Goal: Information Seeking & Learning: Learn about a topic

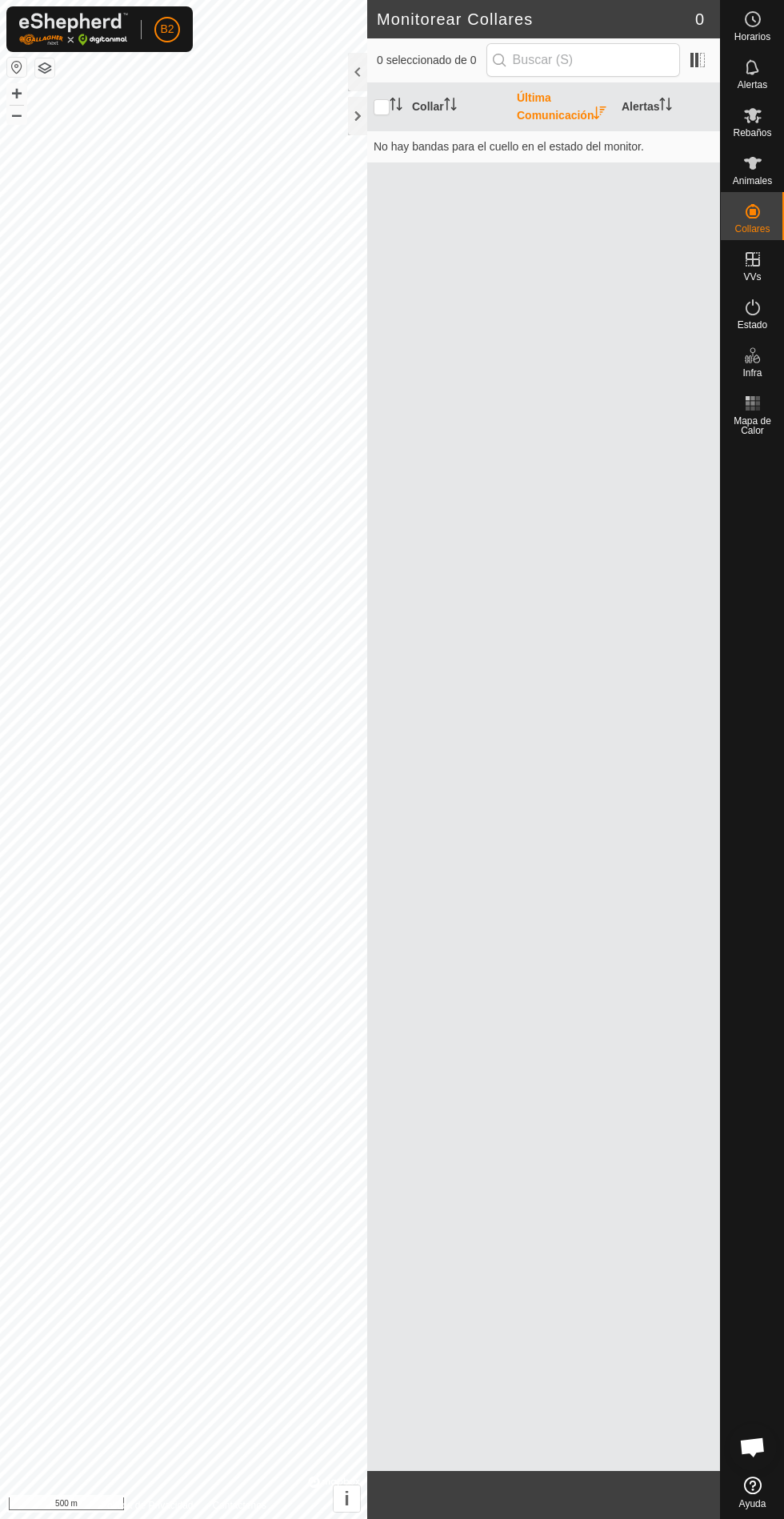
click at [751, 307] on icon at bounding box center [752, 307] width 19 height 19
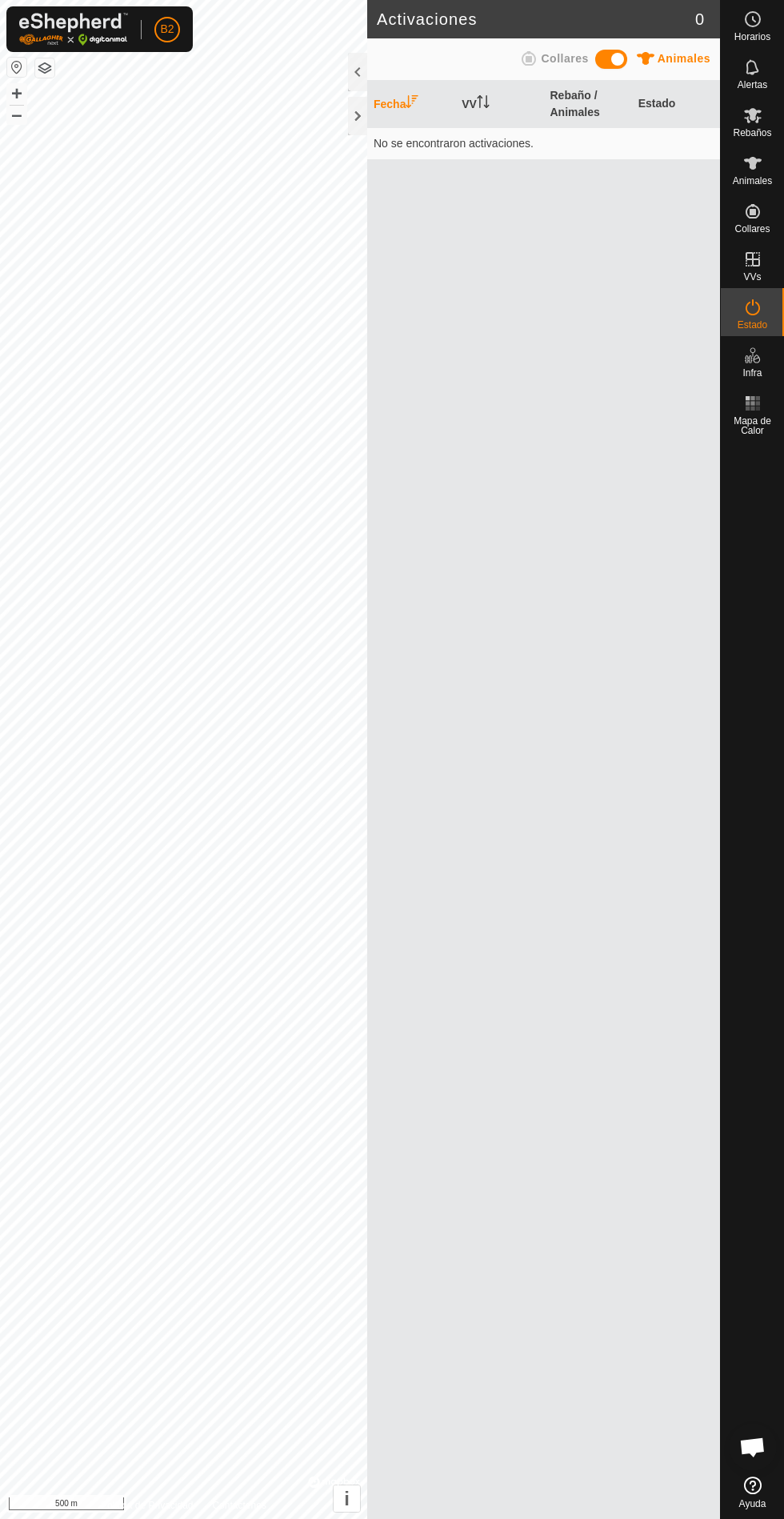
click at [759, 288] on div "Estado" at bounding box center [752, 312] width 63 height 48
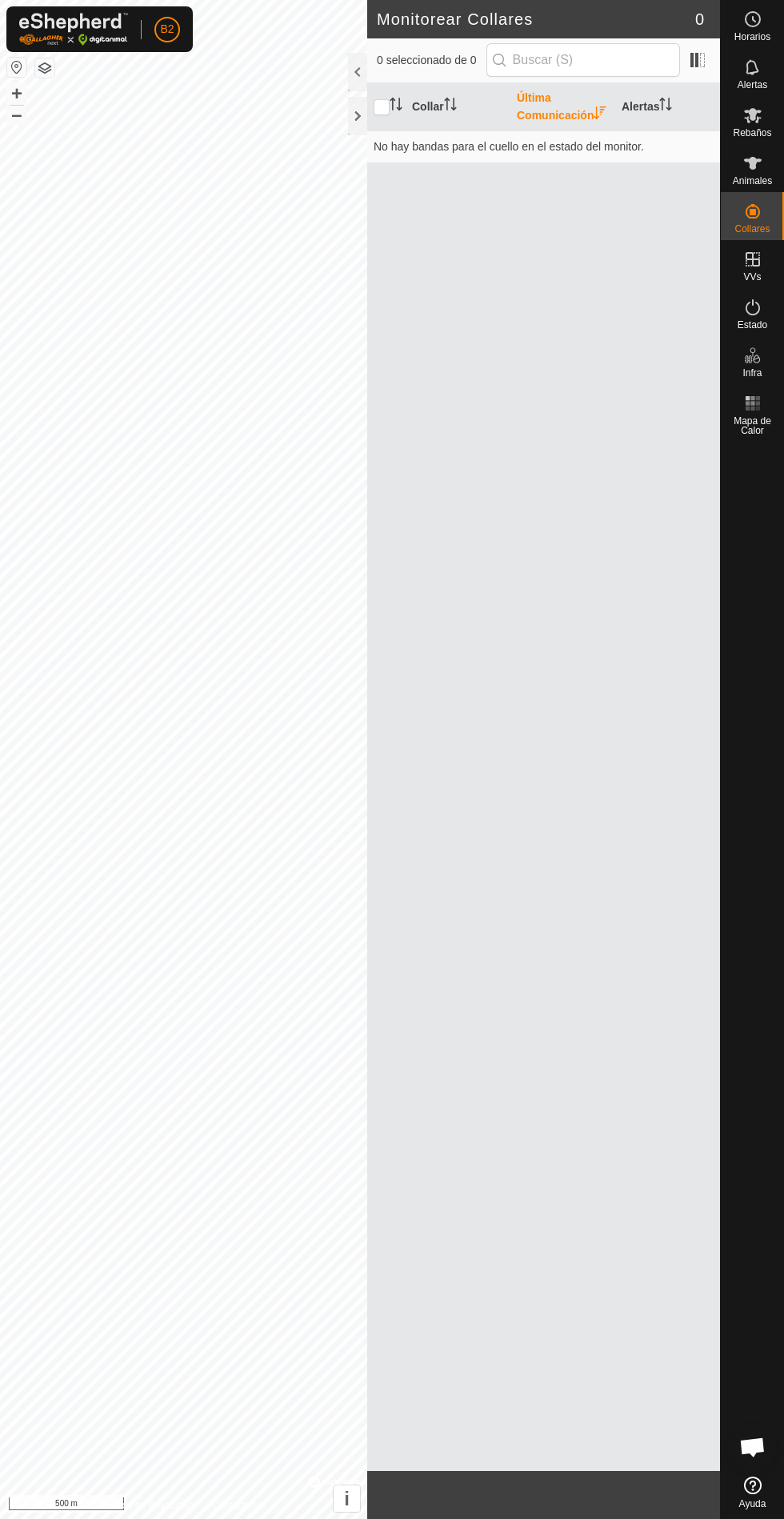
click at [357, 73] on div at bounding box center [357, 72] width 19 height 38
click at [759, 132] on span "Rebaños" at bounding box center [751, 132] width 38 height 10
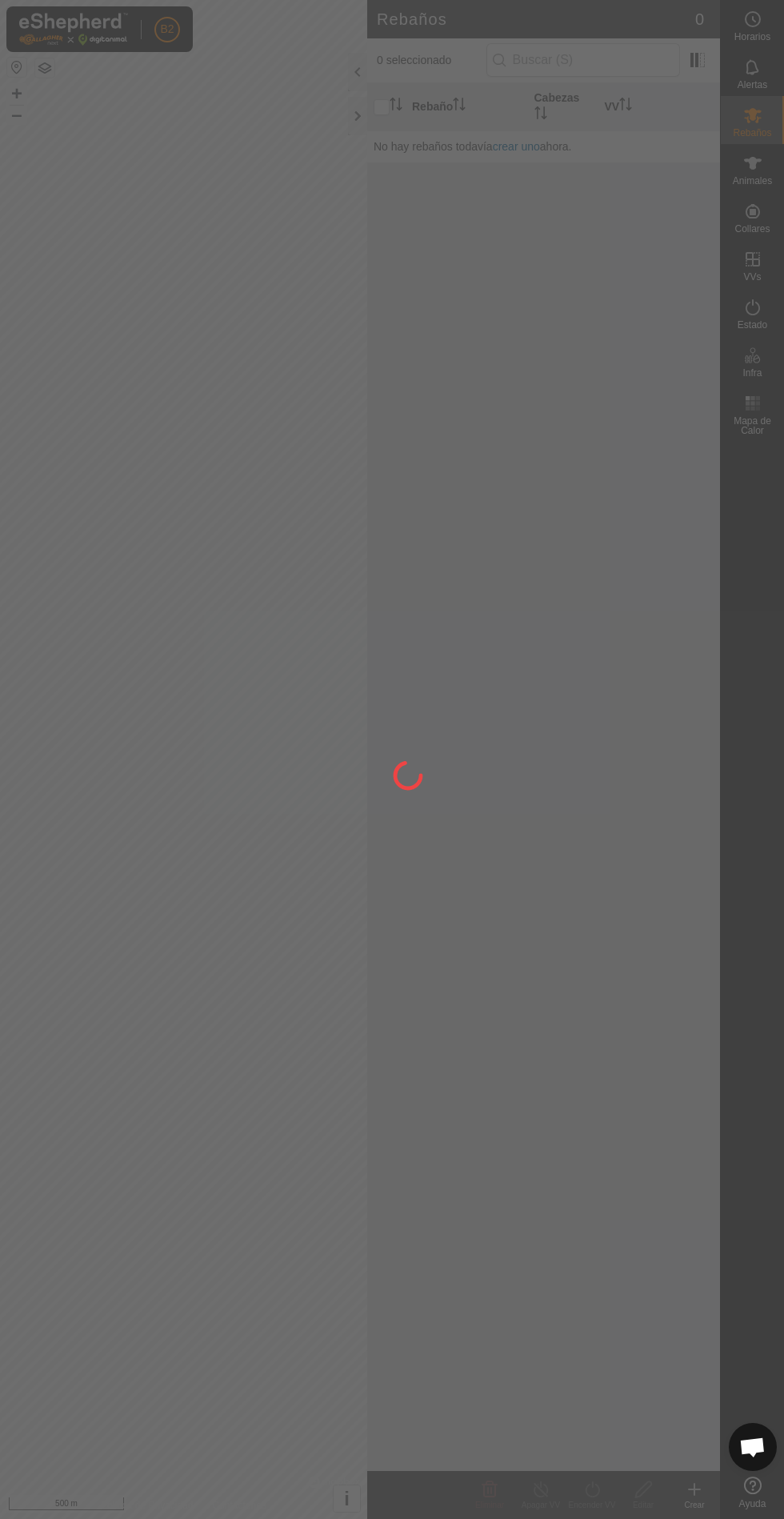
click at [757, 115] on div at bounding box center [392, 759] width 784 height 1519
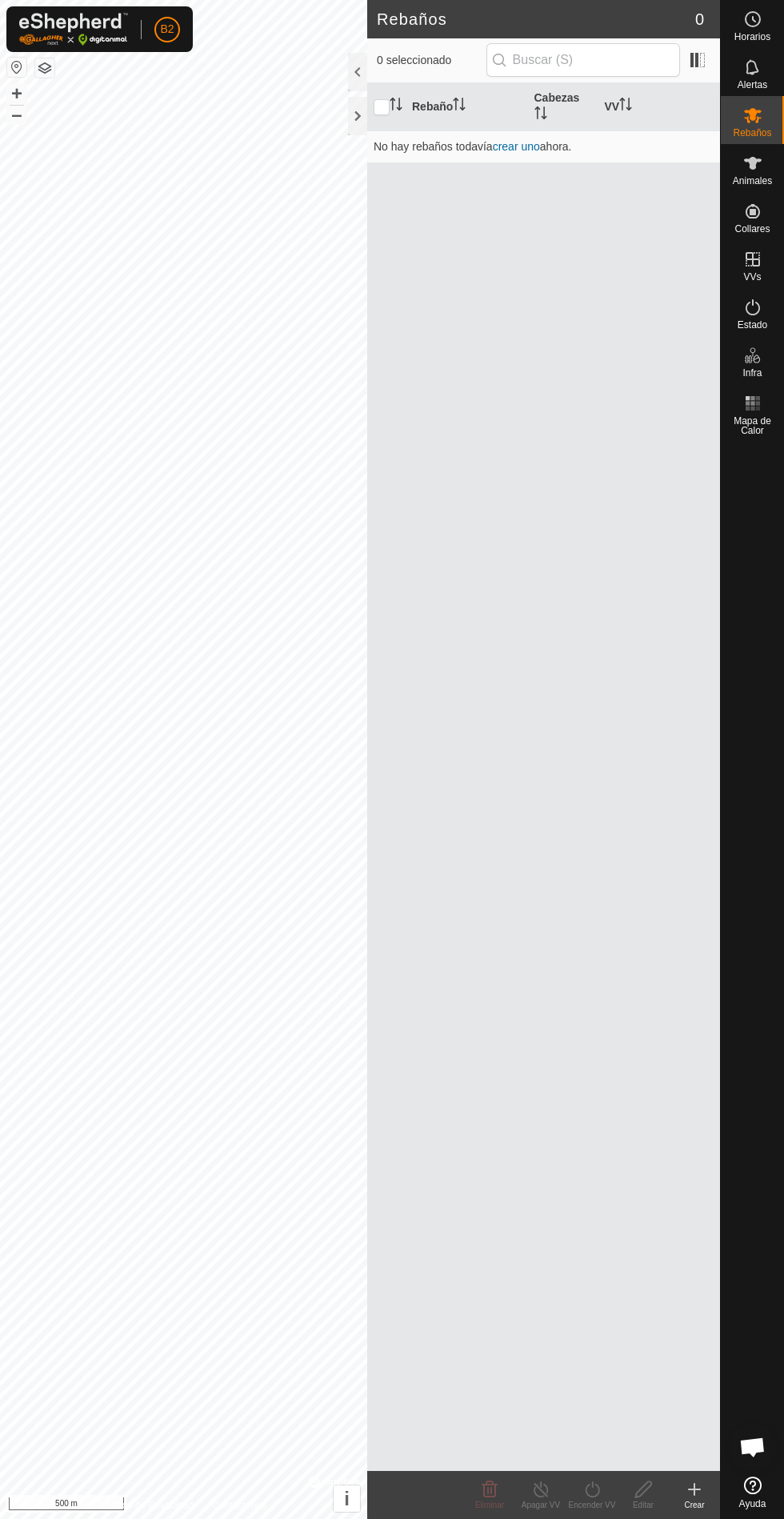
click at [755, 167] on icon at bounding box center [752, 163] width 17 height 13
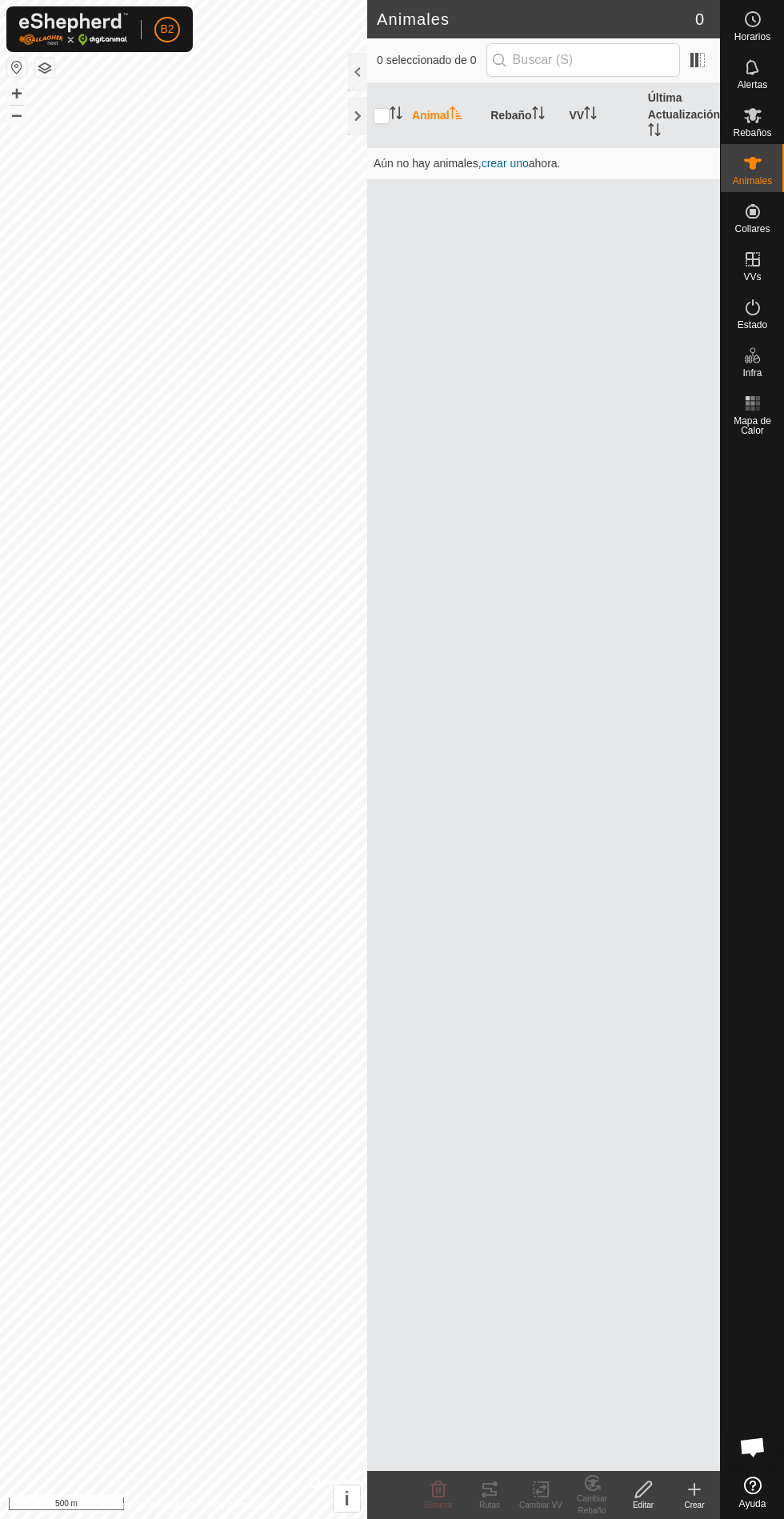
click at [743, 181] on span "Animales" at bounding box center [751, 180] width 39 height 10
click at [747, 408] on rect at bounding box center [747, 408] width 4 height 4
click at [749, 335] on div "Estado" at bounding box center [752, 312] width 63 height 48
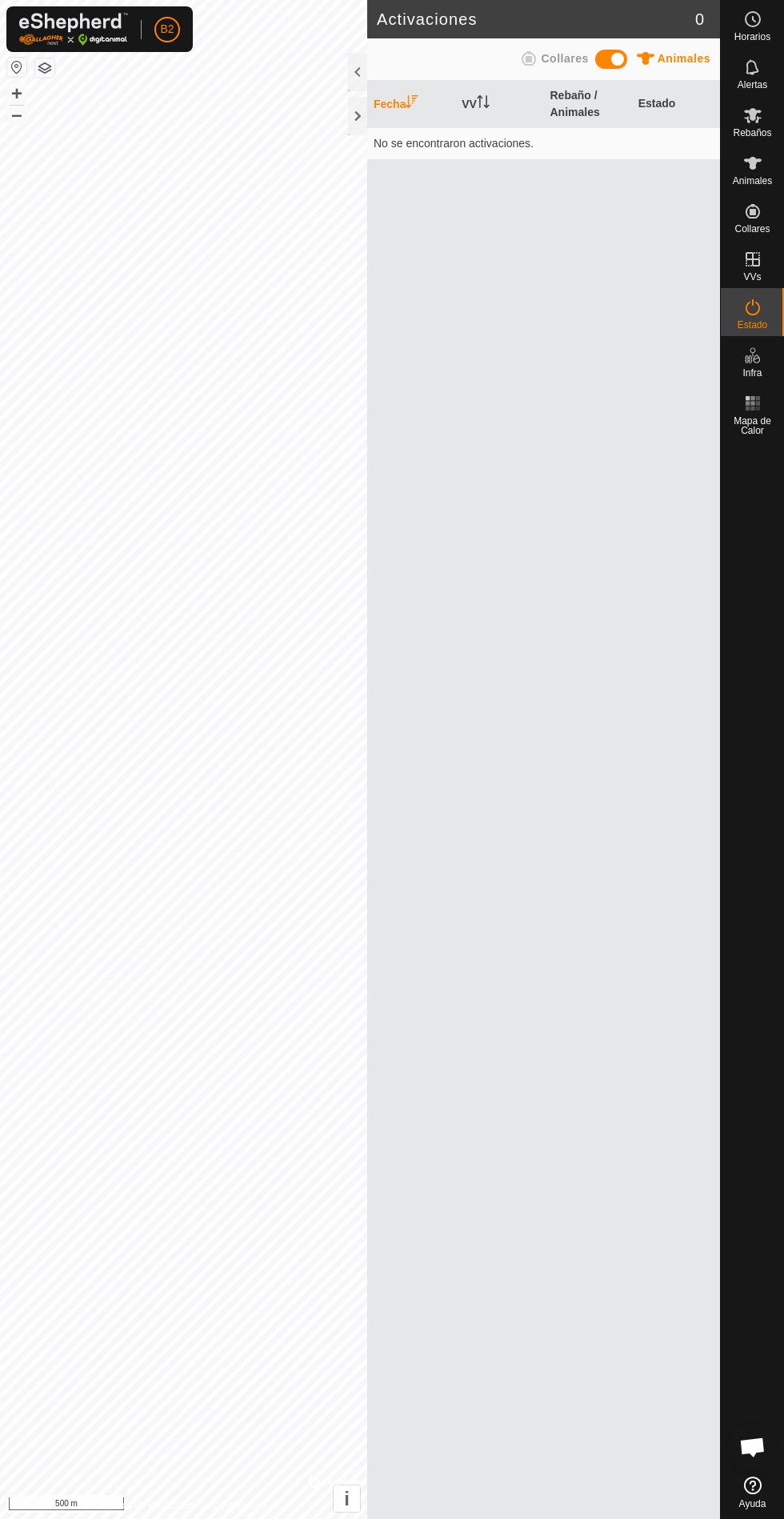
click at [750, 295] on es-activation-svg-icon at bounding box center [752, 307] width 29 height 25
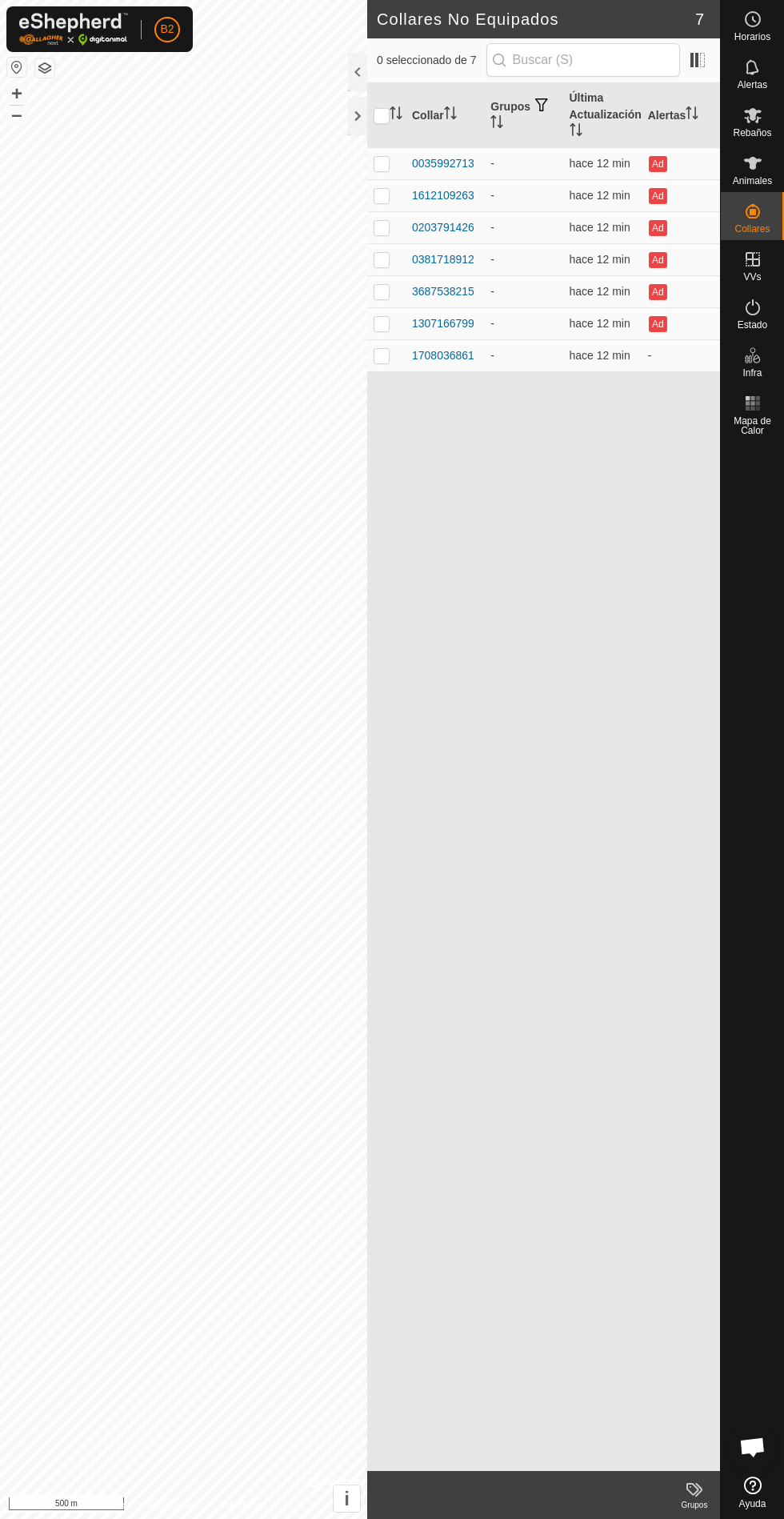
click at [691, 57] on span at bounding box center [697, 60] width 25 height 25
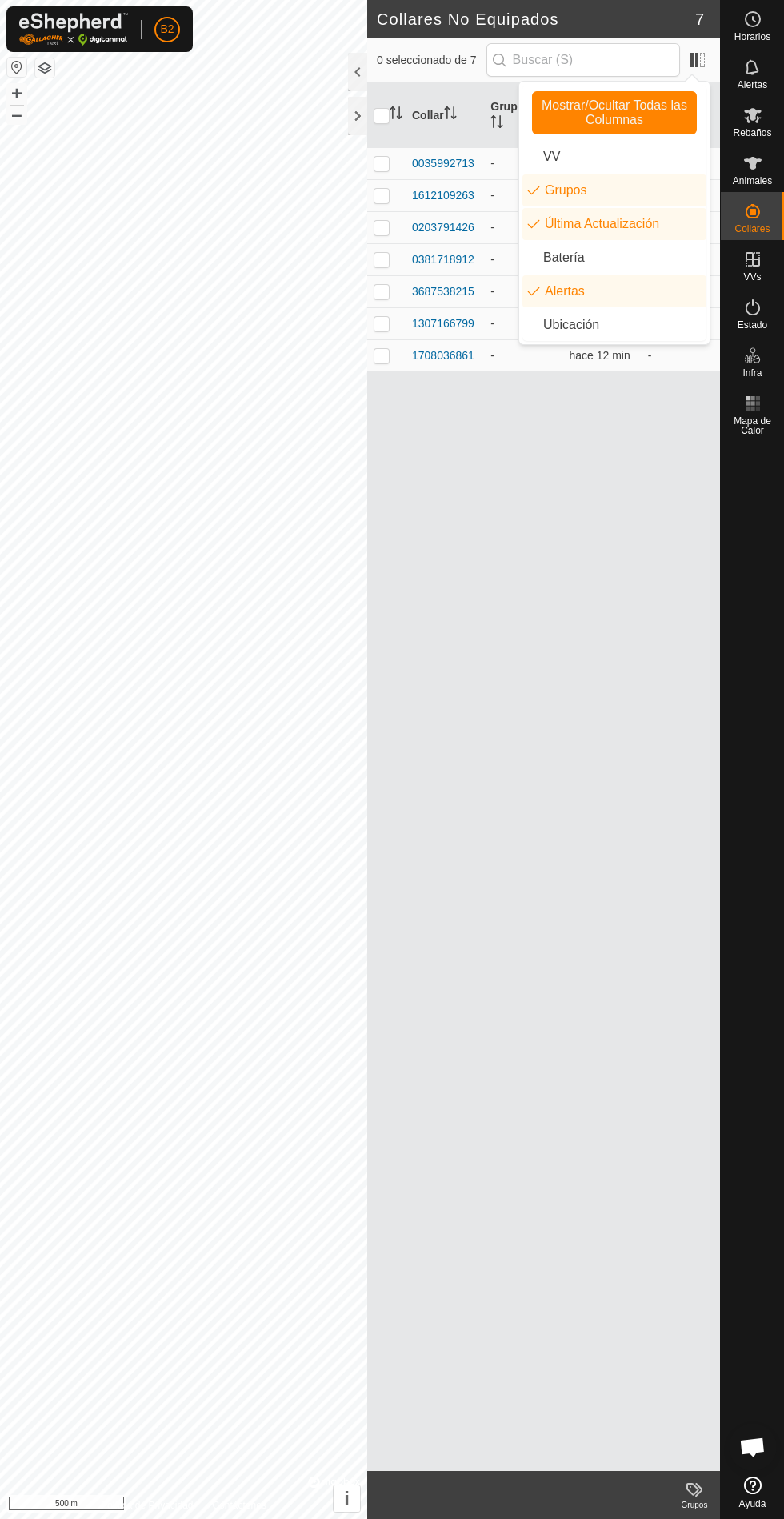
click at [575, 264] on li "Batería" at bounding box center [614, 257] width 184 height 32
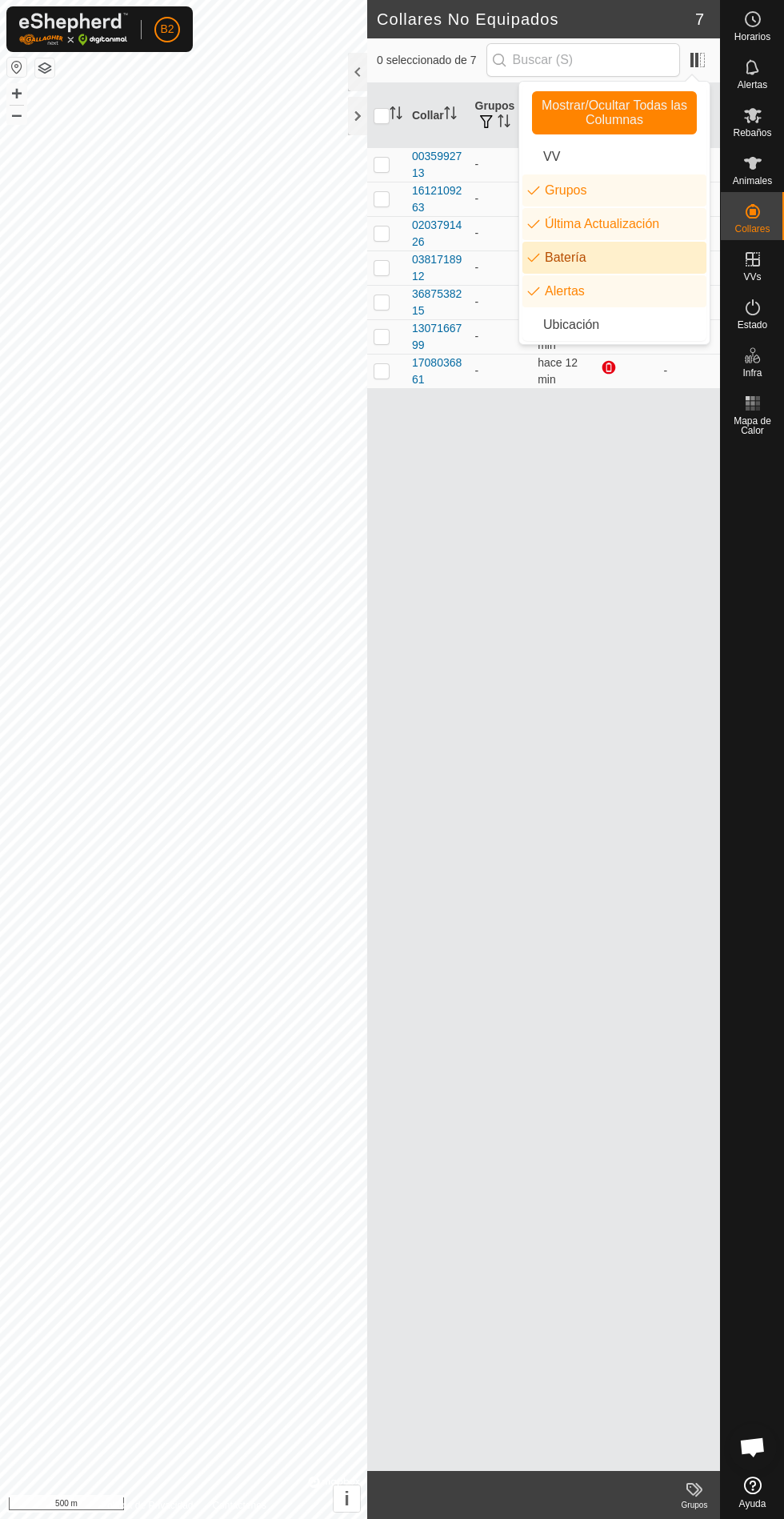
click at [612, 763] on div "Collar Grupos Última Actualización Batería Alertas 0035992713 - hace 12 min Ad …" at bounding box center [543, 777] width 353 height 1388
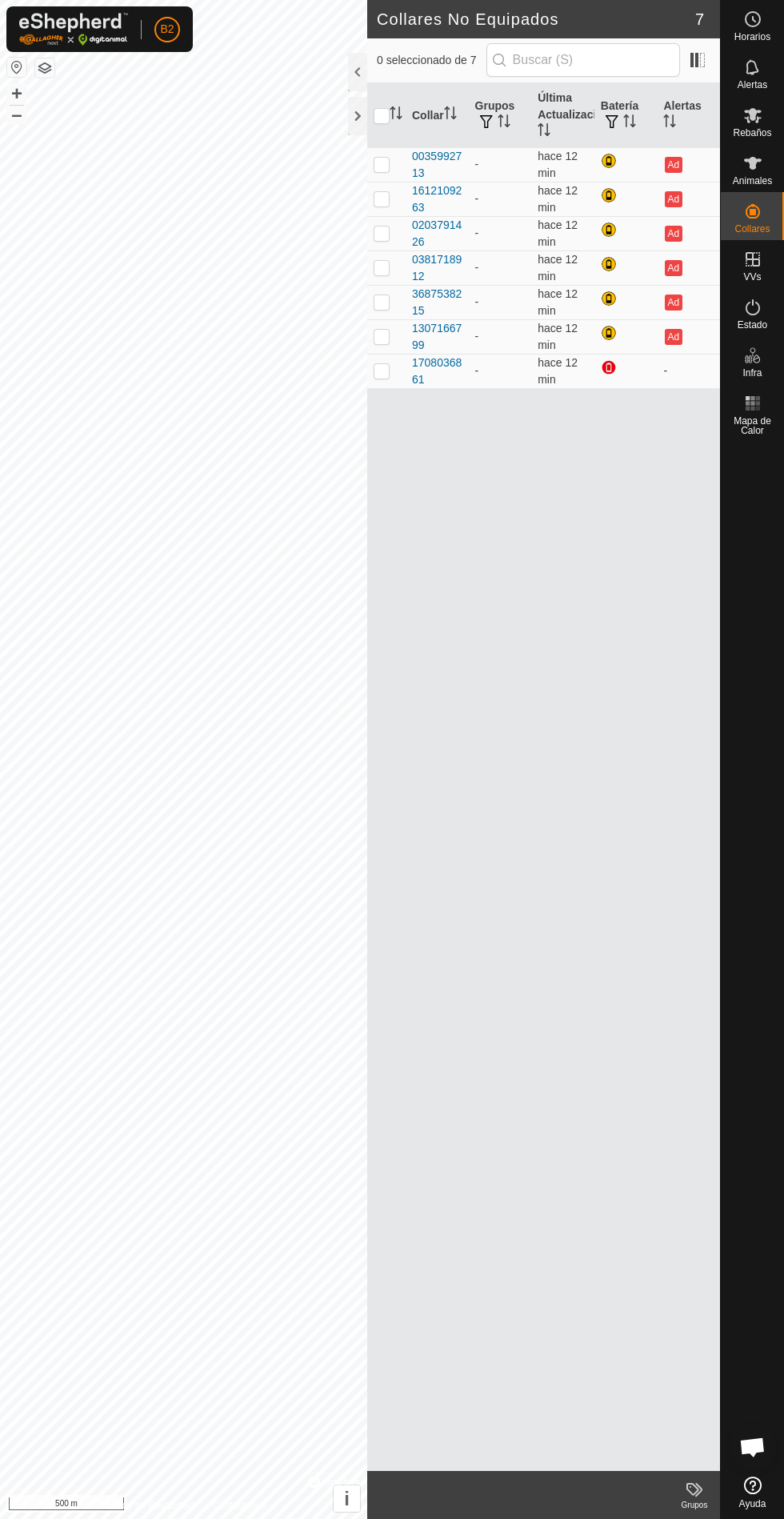
click at [441, 363] on div "1708036861" at bounding box center [437, 371] width 51 height 34
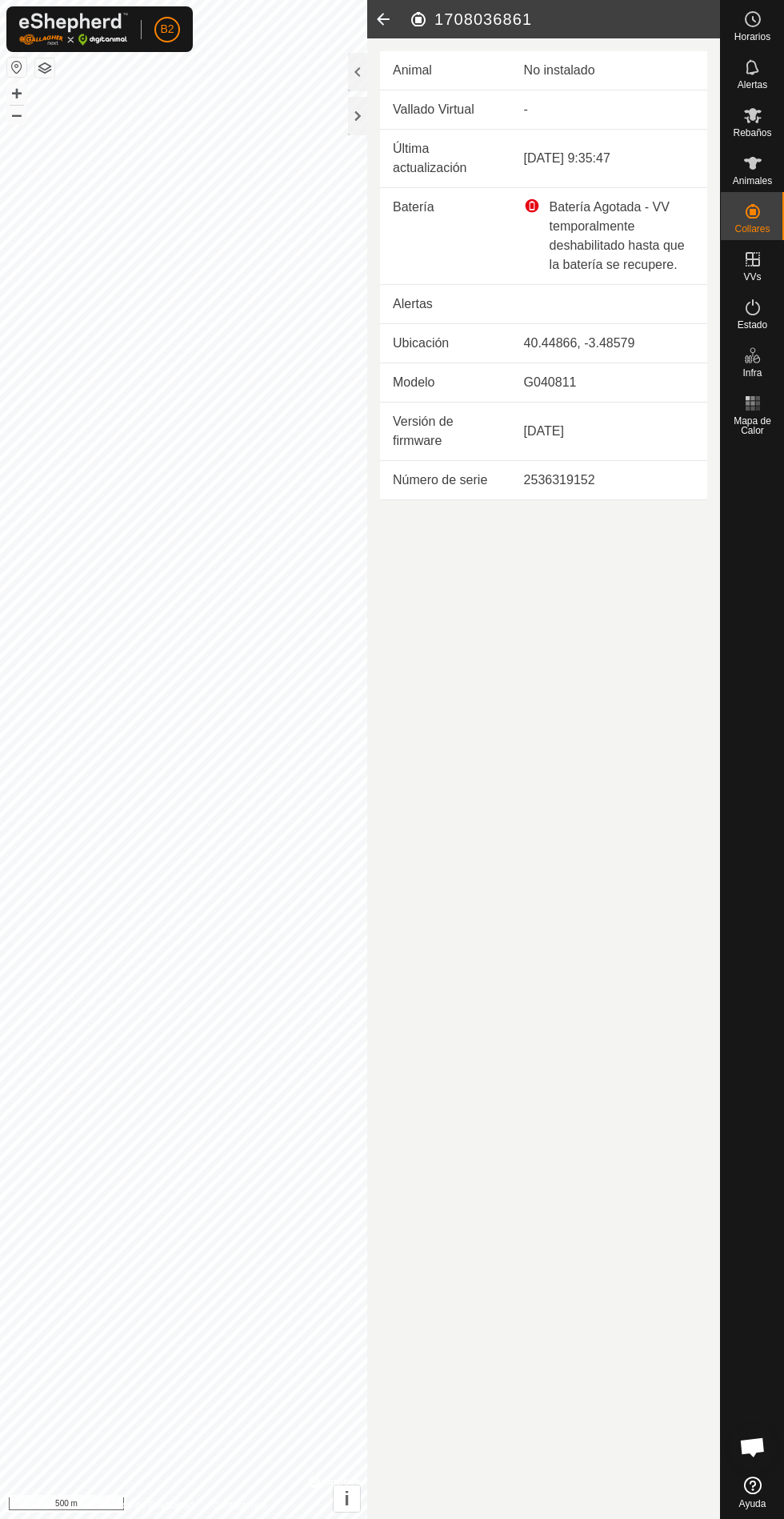
click at [383, 16] on icon at bounding box center [382, 19] width 32 height 38
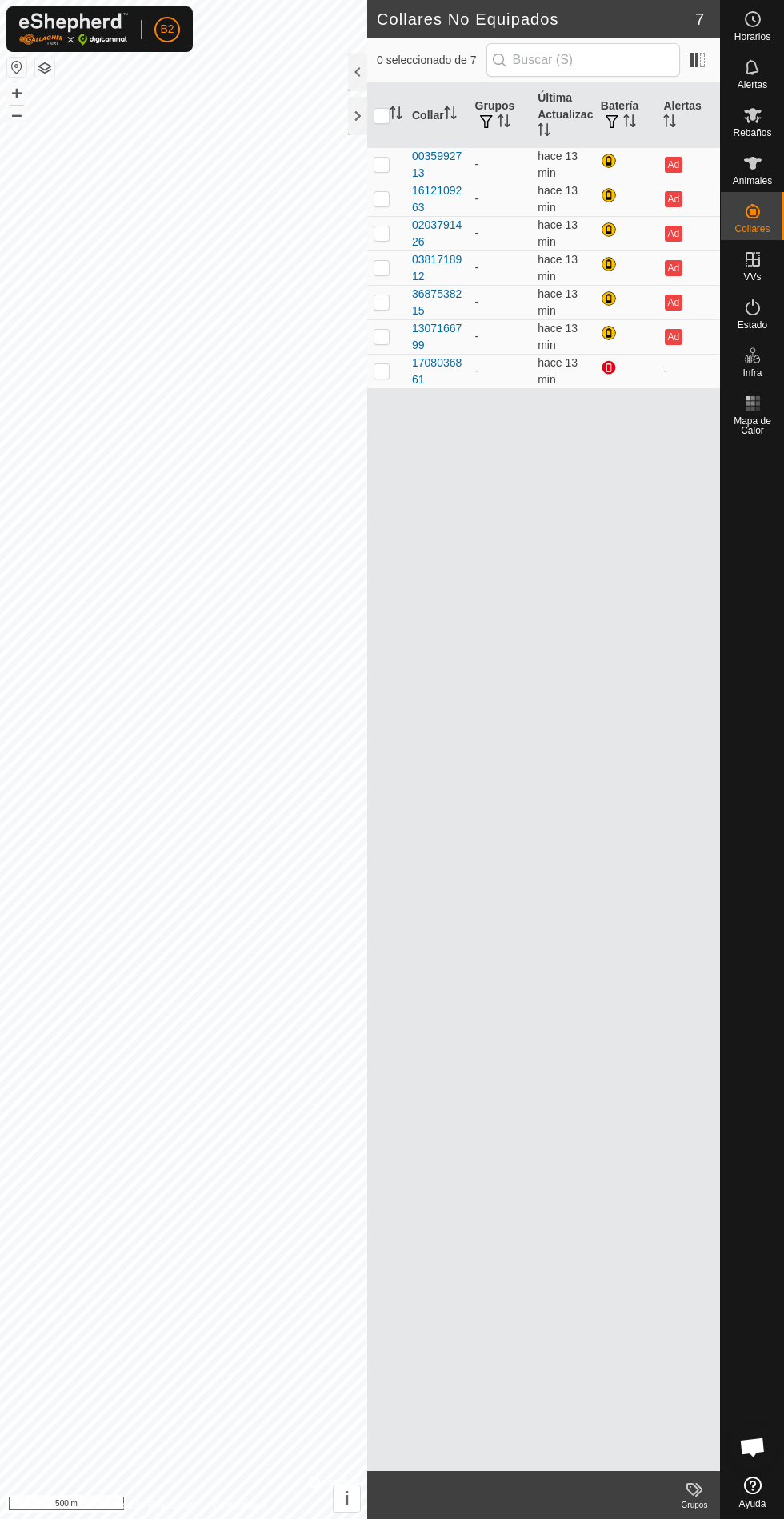
click at [605, 334] on div at bounding box center [610, 334] width 19 height 19
click at [547, 345] on span "hace 13 min" at bounding box center [557, 336] width 40 height 30
click at [438, 336] on div "1307166799" at bounding box center [437, 336] width 51 height 34
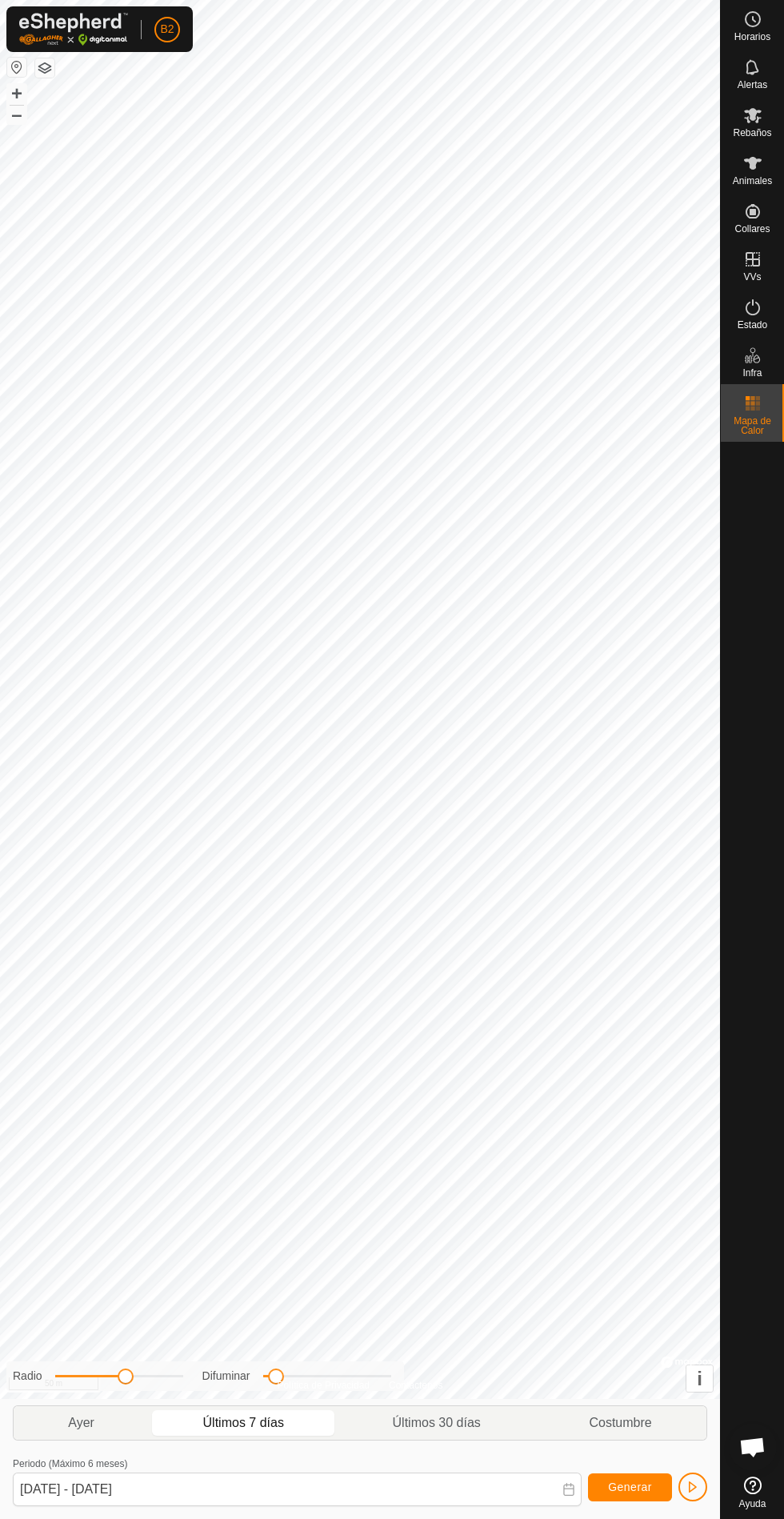
click at [765, 191] on div "Animales" at bounding box center [752, 168] width 63 height 48
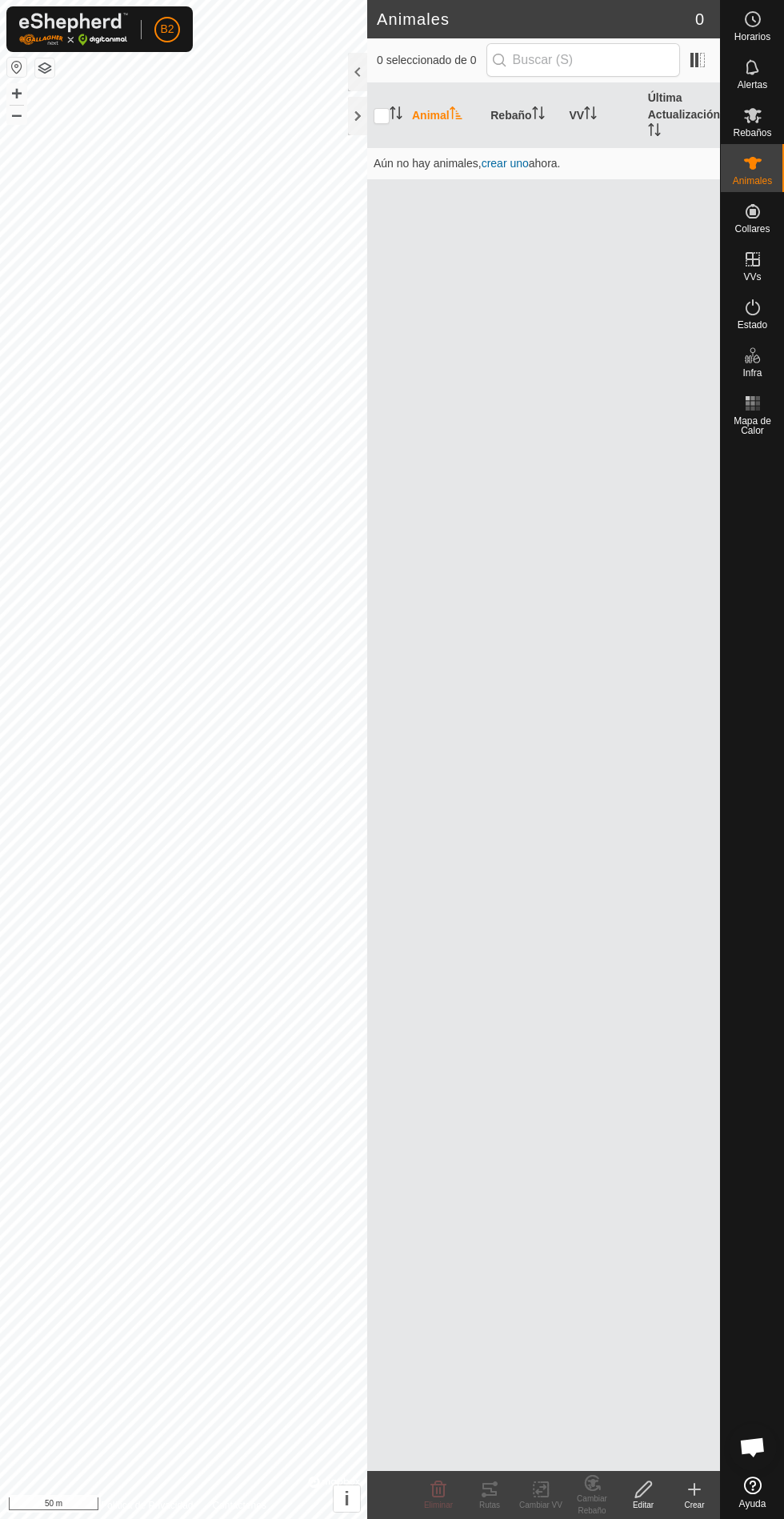
click at [701, 66] on span at bounding box center [697, 60] width 25 height 25
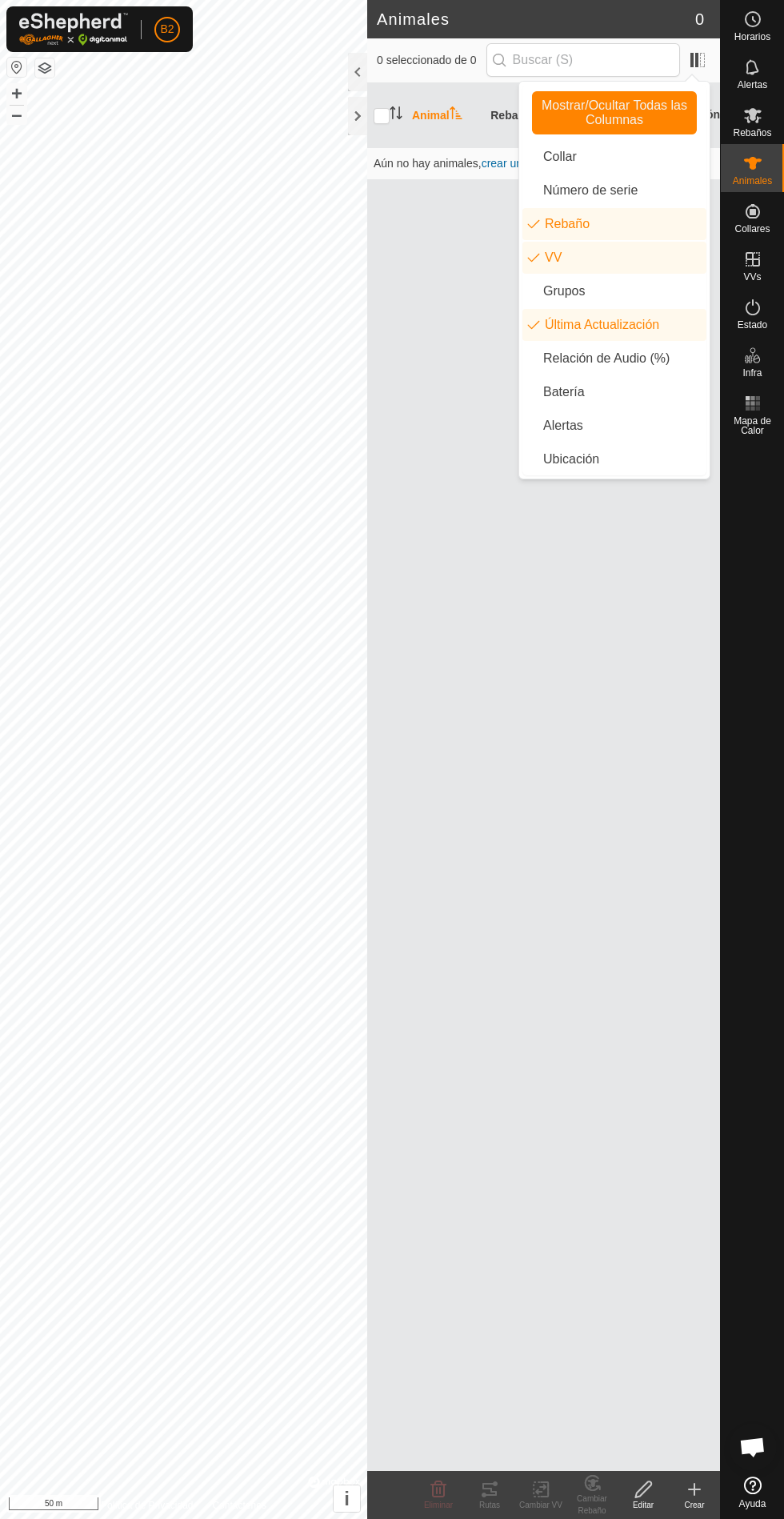
click at [580, 387] on li "Batería" at bounding box center [614, 392] width 184 height 32
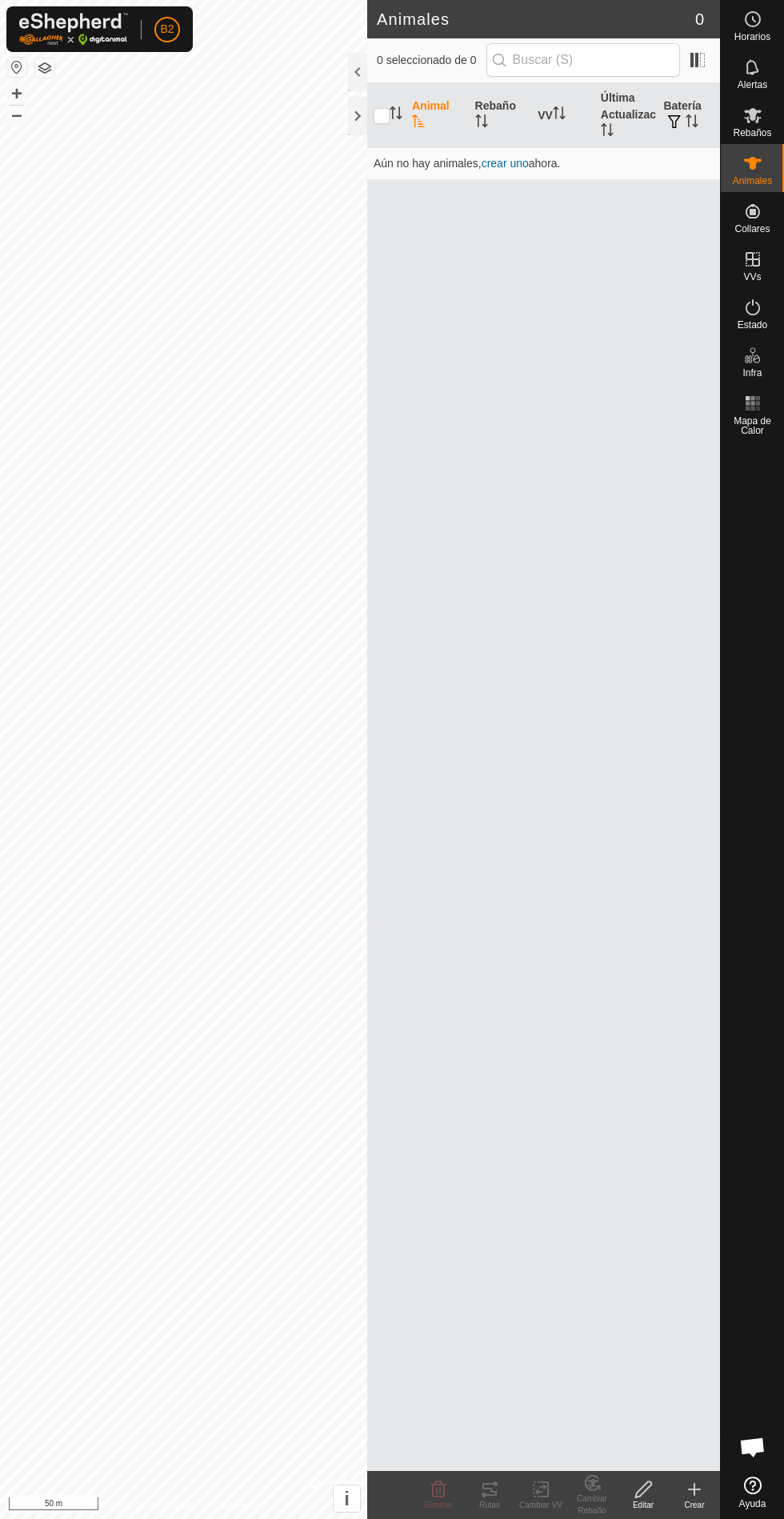
click at [762, 189] on div "Animales" at bounding box center [752, 168] width 63 height 48
click at [751, 85] on span "Alertas" at bounding box center [752, 84] width 30 height 10
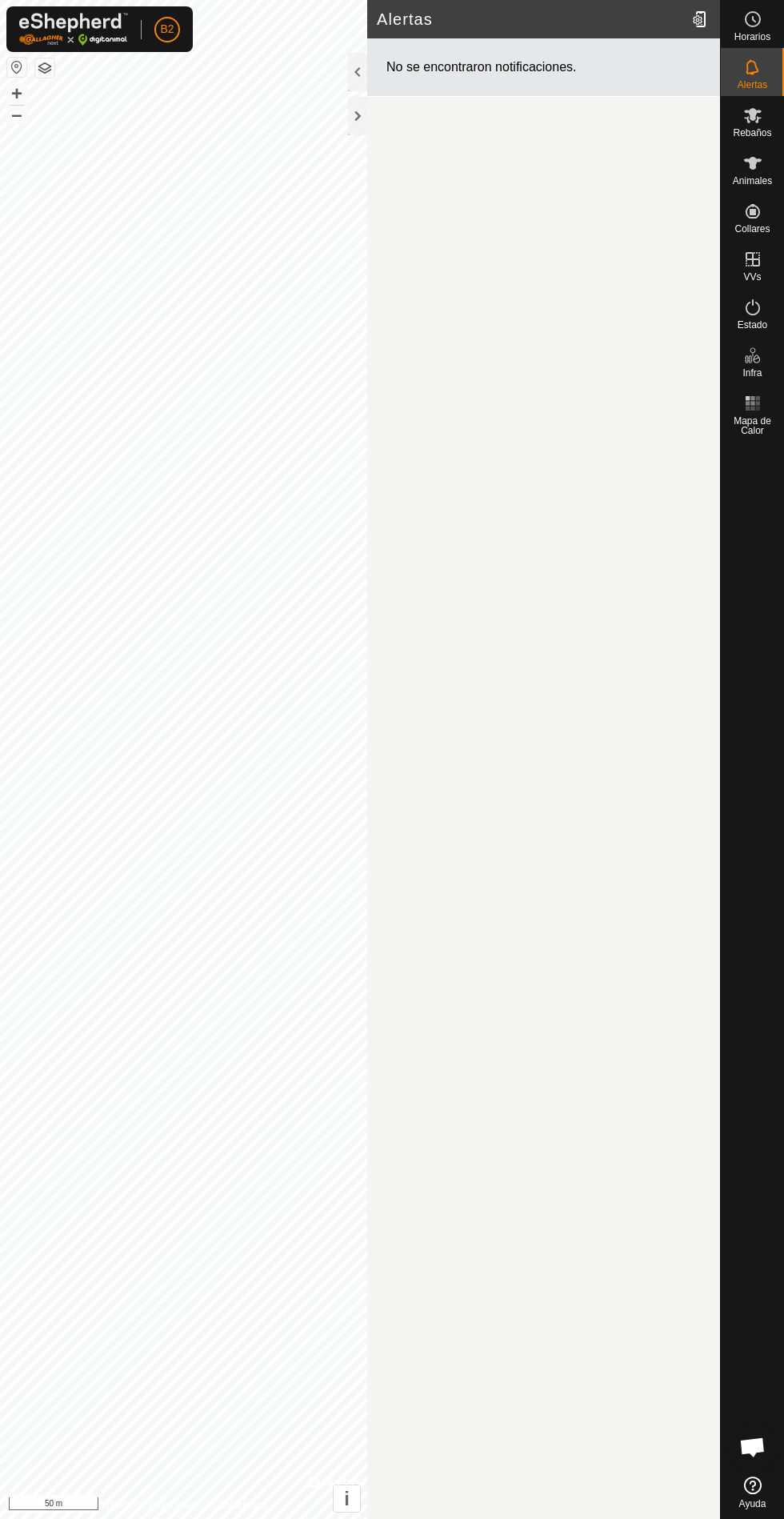
click at [743, 10] on icon at bounding box center [752, 19] width 19 height 19
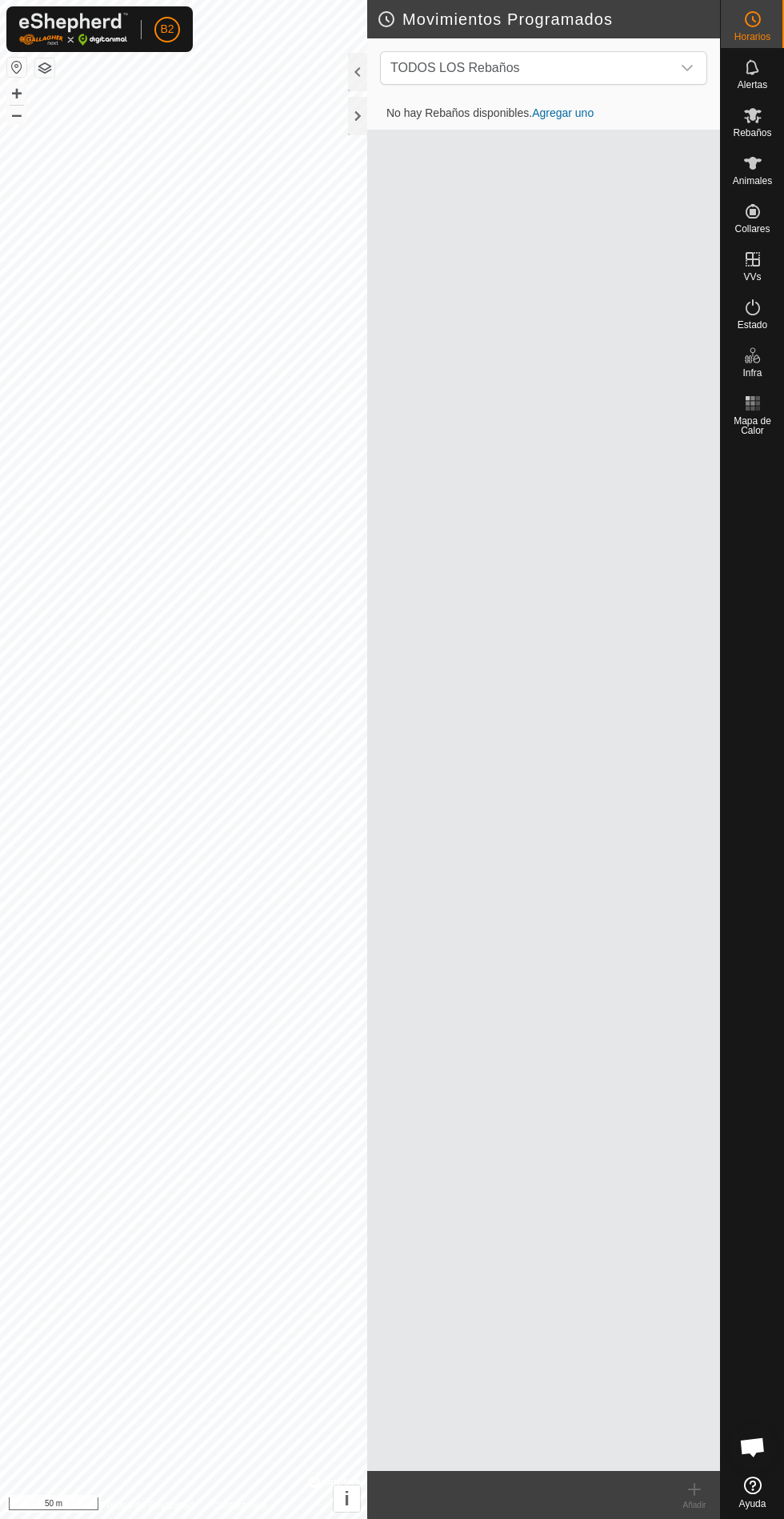
click at [751, 307] on icon at bounding box center [752, 307] width 19 height 19
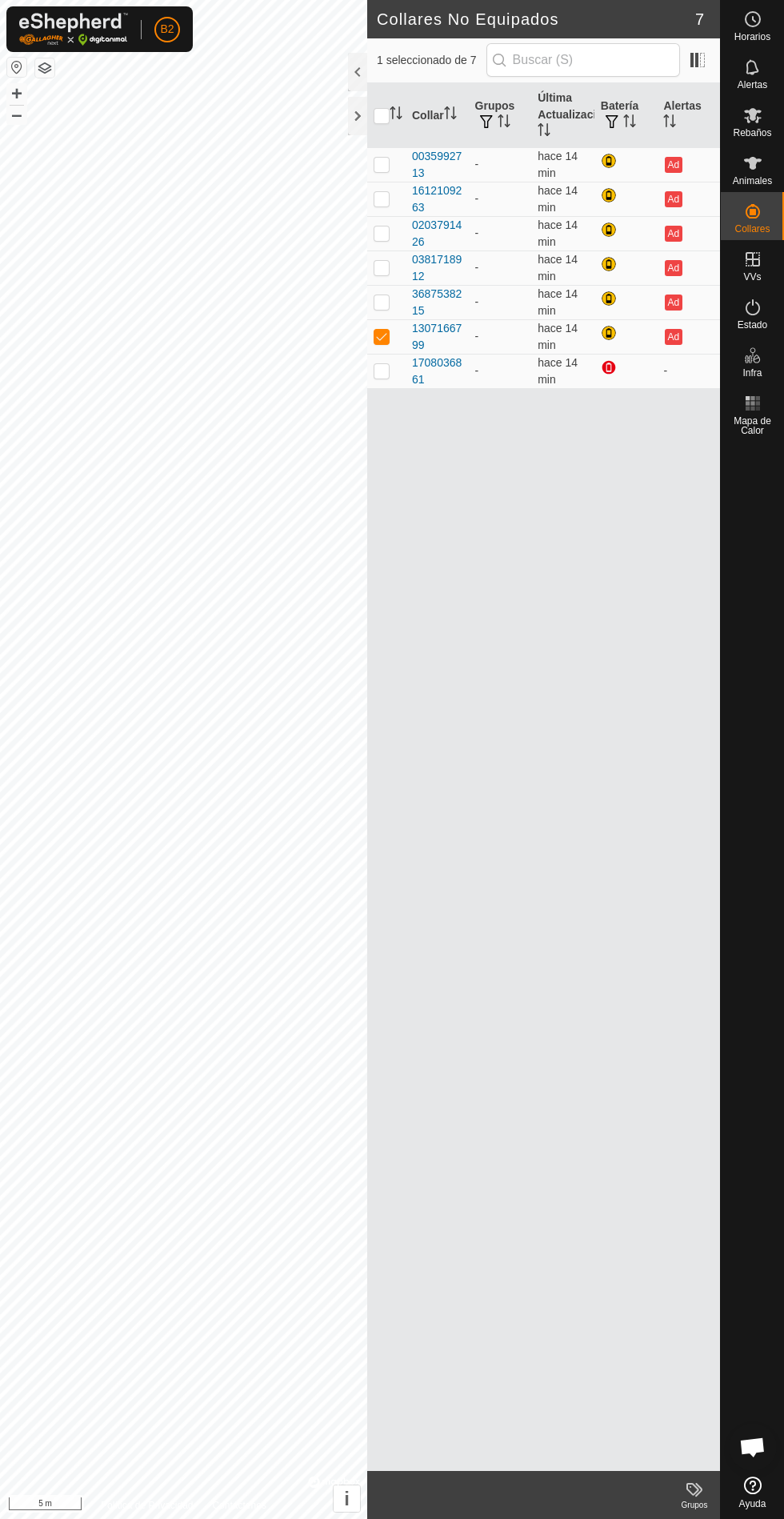
click at [382, 336] on p-checkbox at bounding box center [382, 336] width 16 height 13
checkbox input "false"
click at [440, 161] on div "0035992713" at bounding box center [437, 164] width 51 height 34
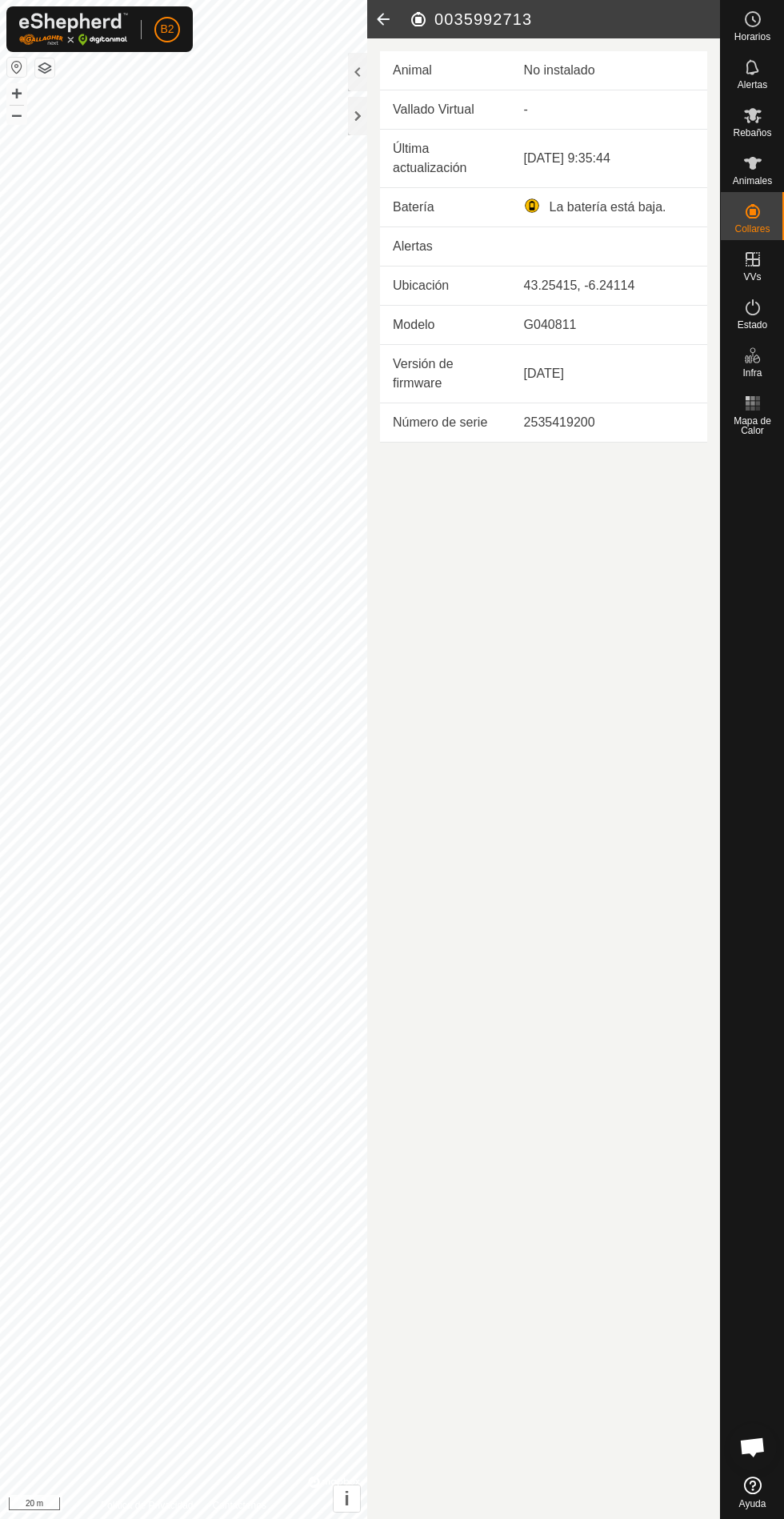
click at [583, 283] on div "43.25415, -6.24114" at bounding box center [609, 285] width 170 height 19
click at [377, 19] on icon at bounding box center [382, 19] width 32 height 38
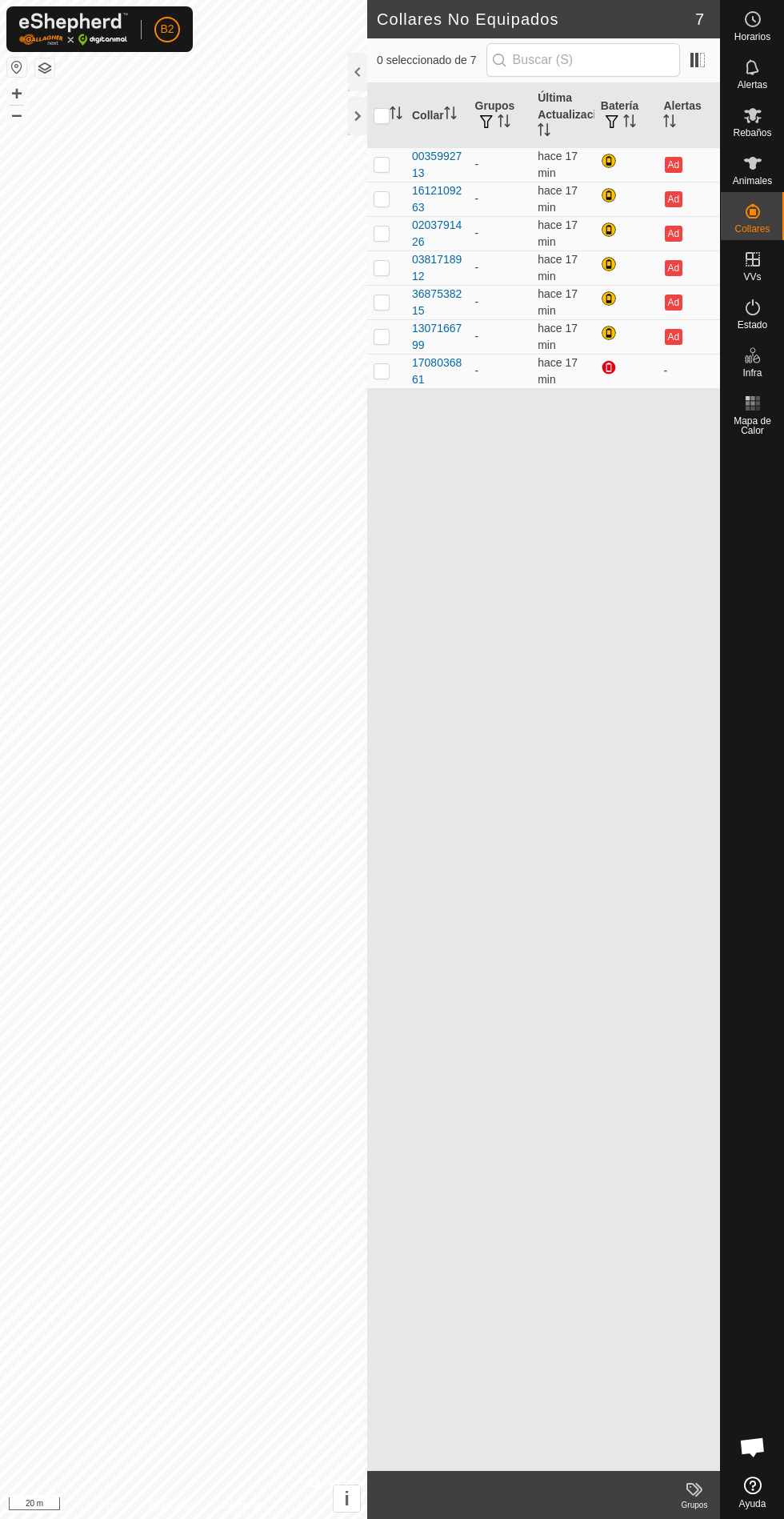
click at [441, 378] on div "1708036861" at bounding box center [437, 371] width 51 height 34
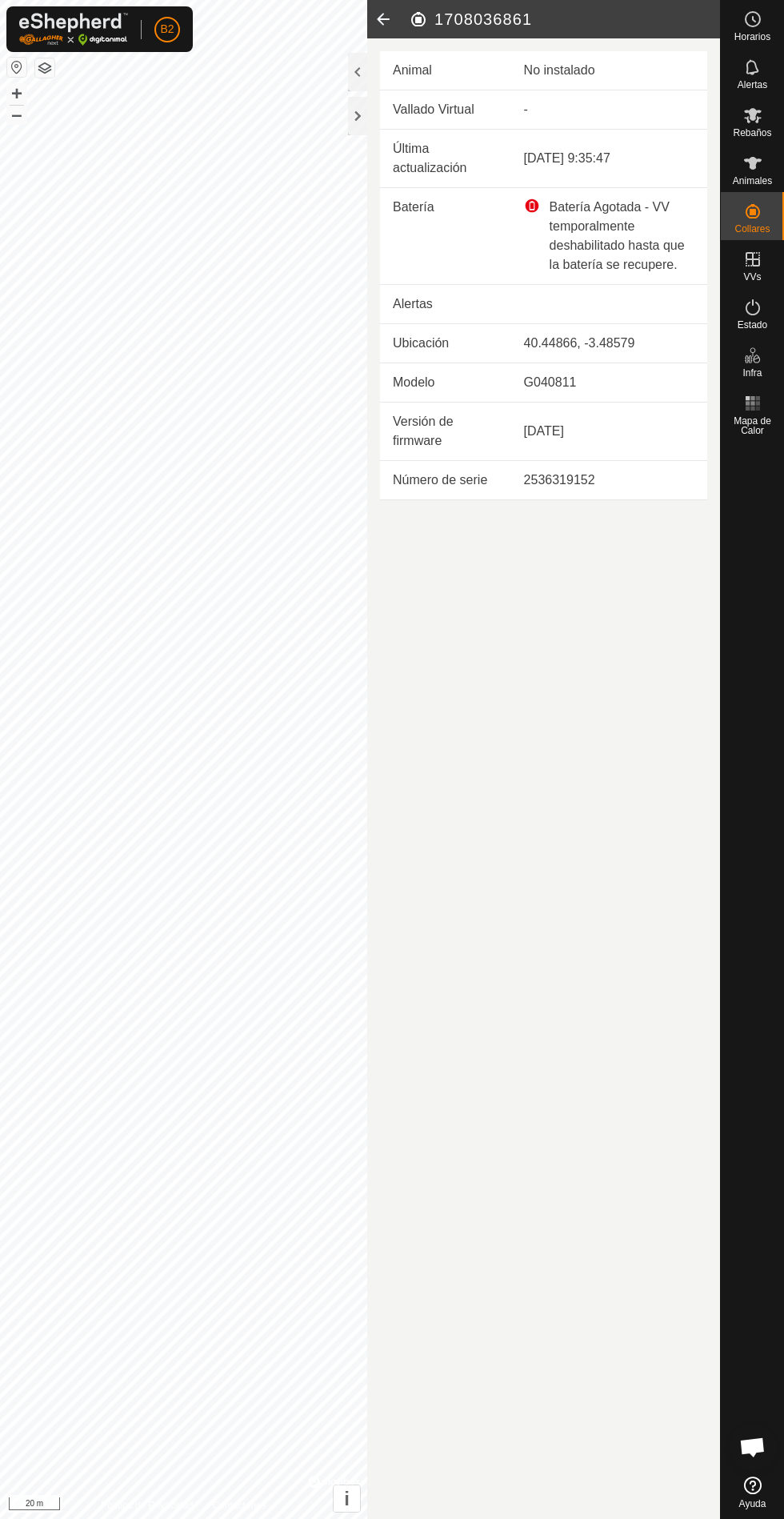
click at [377, 16] on icon at bounding box center [382, 19] width 32 height 38
